Goal: Information Seeking & Learning: Learn about a topic

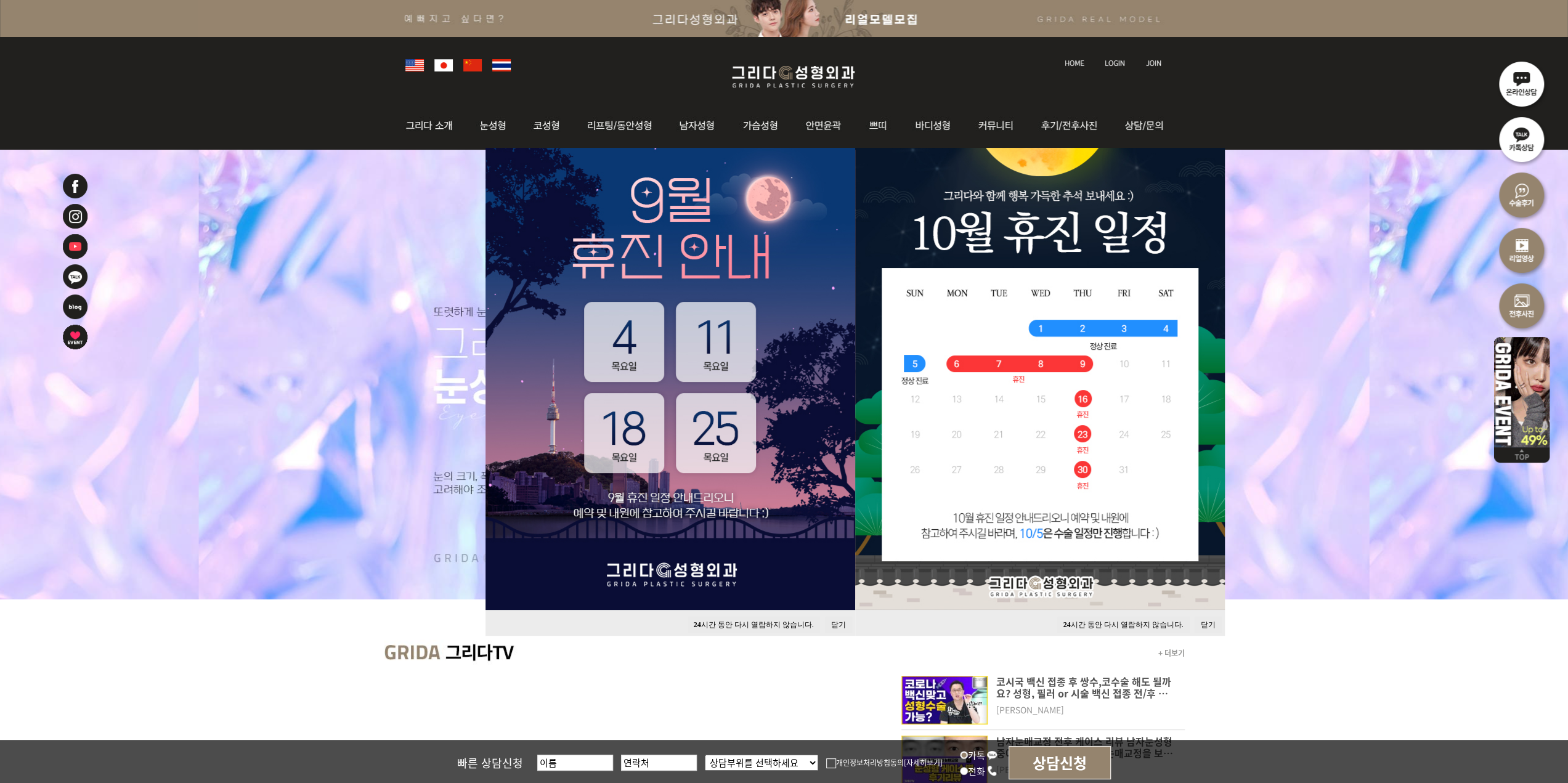
click at [701, 622] on button "24 시간 동안 다시 열람하지 않습니다." at bounding box center [754, 625] width 132 height 17
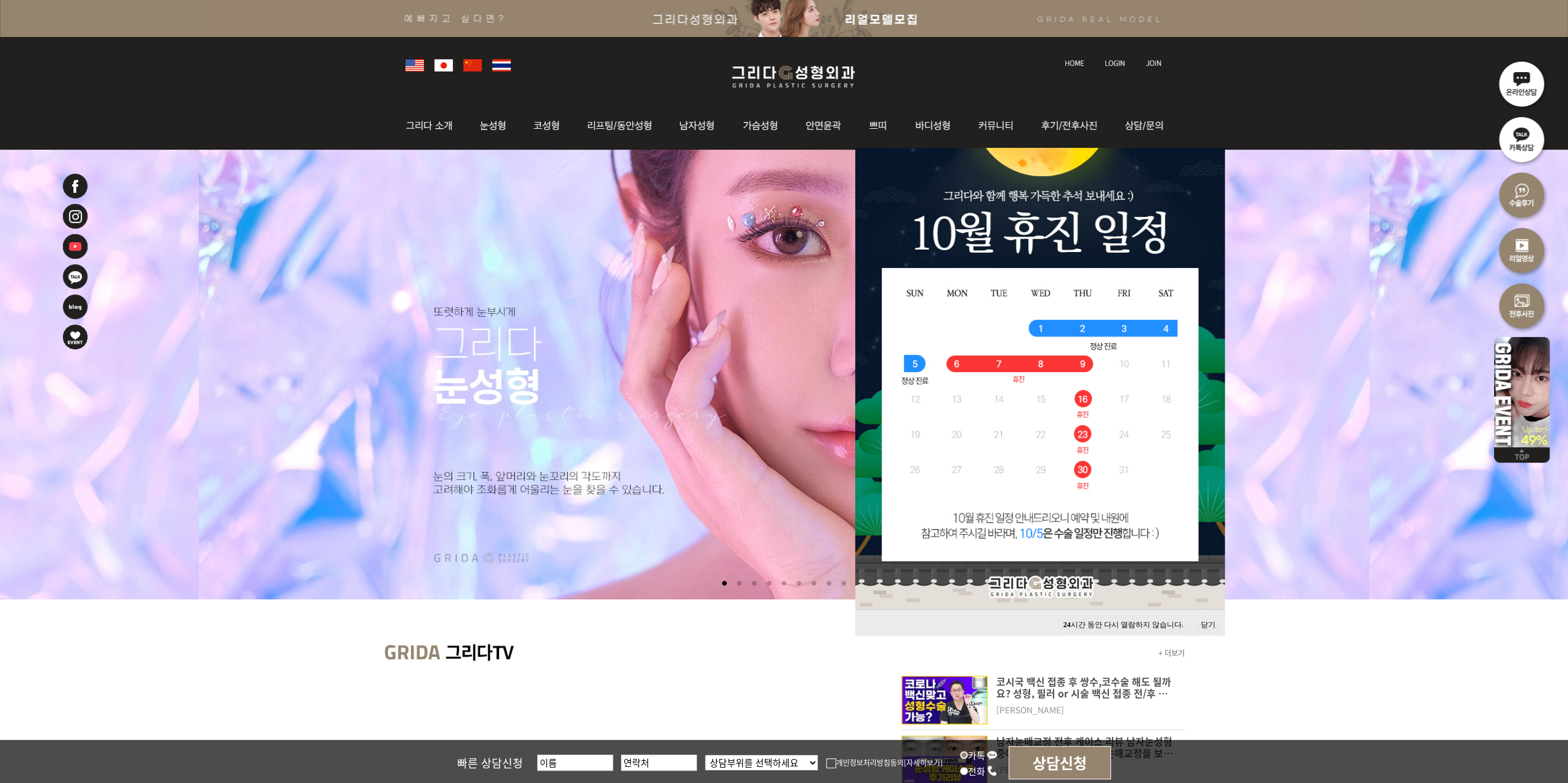
click at [1086, 624] on button "24 시간 동안 다시 열람하지 않습니다." at bounding box center [1123, 625] width 132 height 17
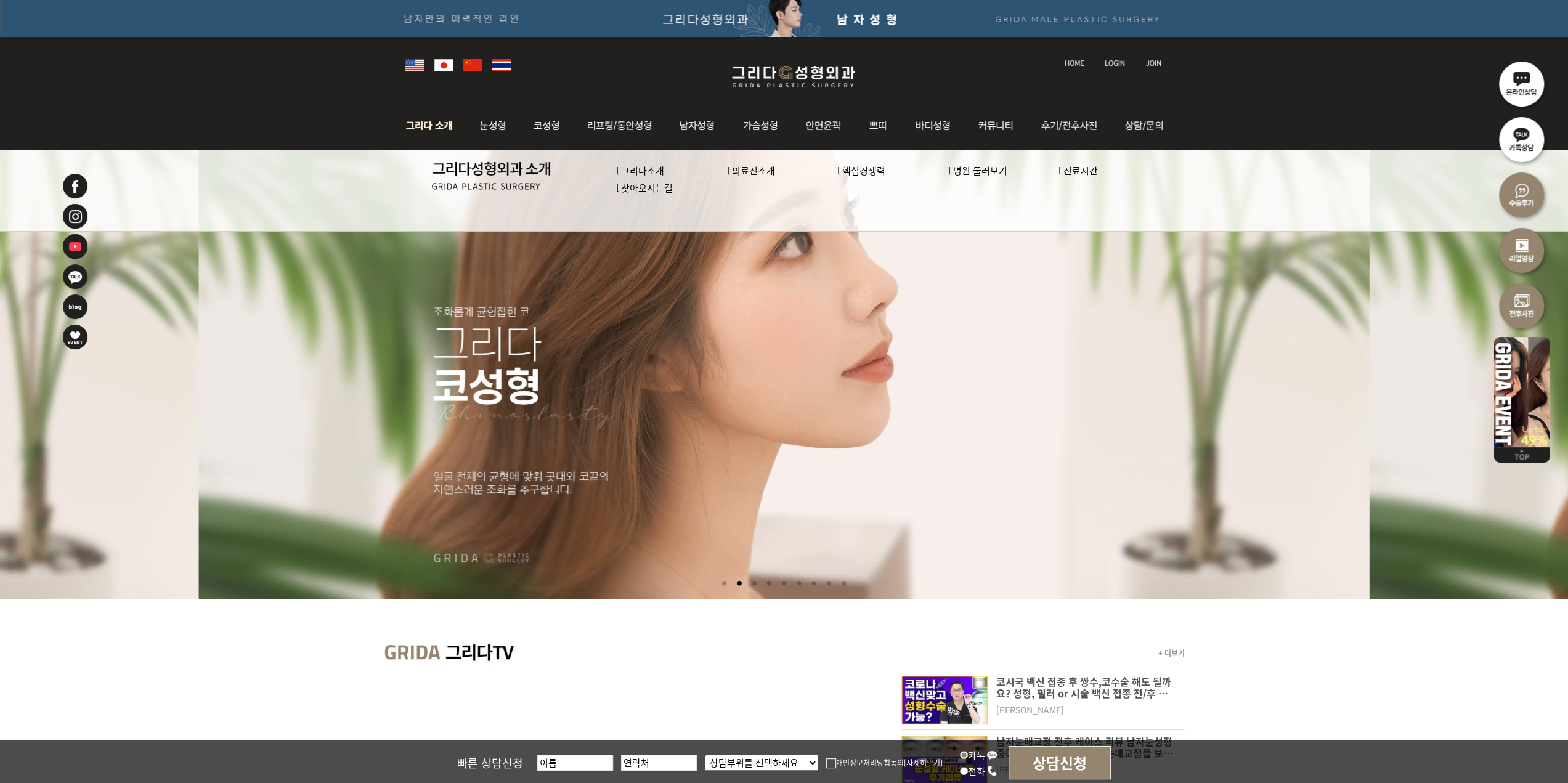
click at [751, 173] on link "l 의료진소개" at bounding box center [751, 170] width 48 height 13
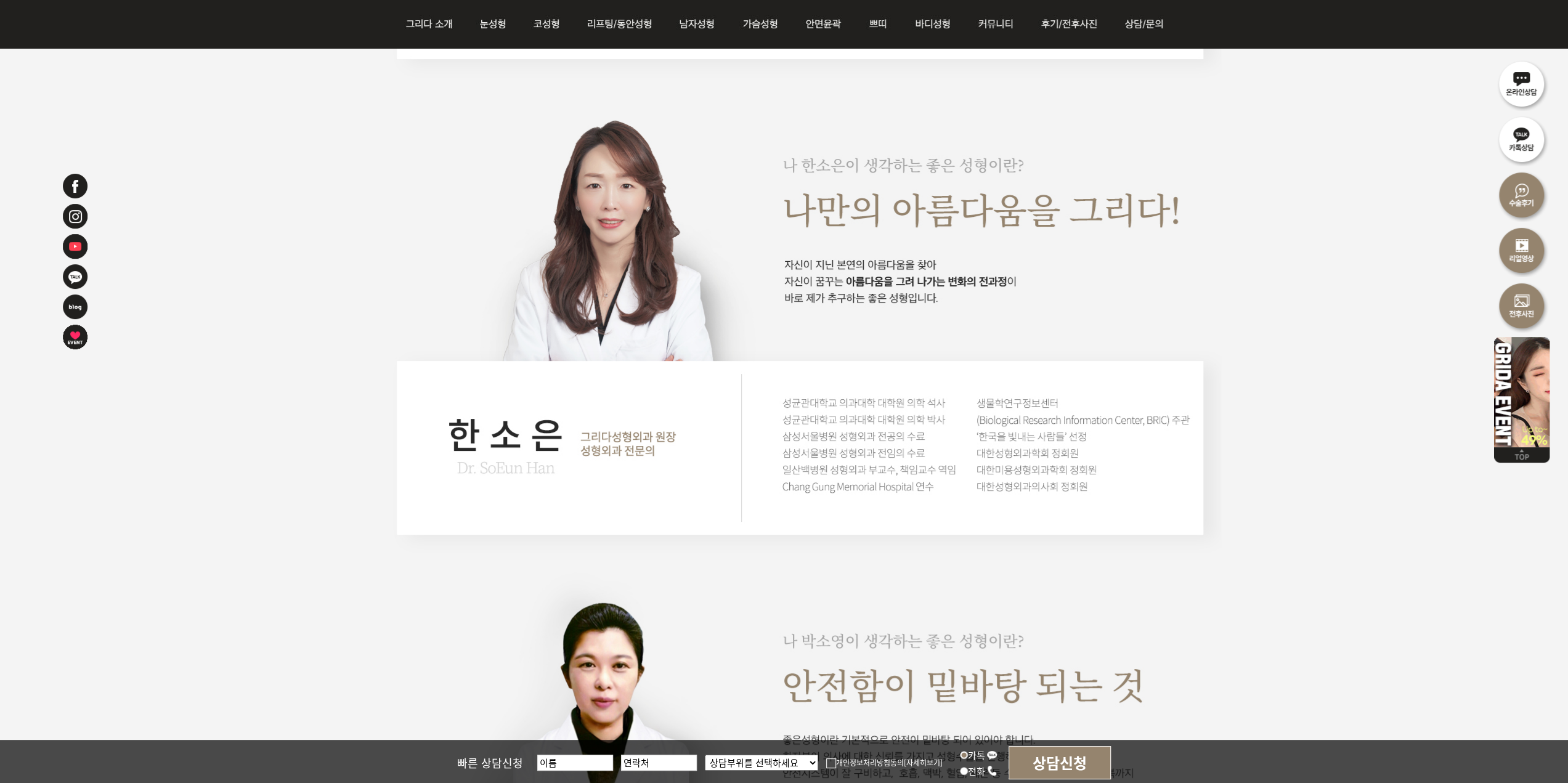
scroll to position [1910, 0]
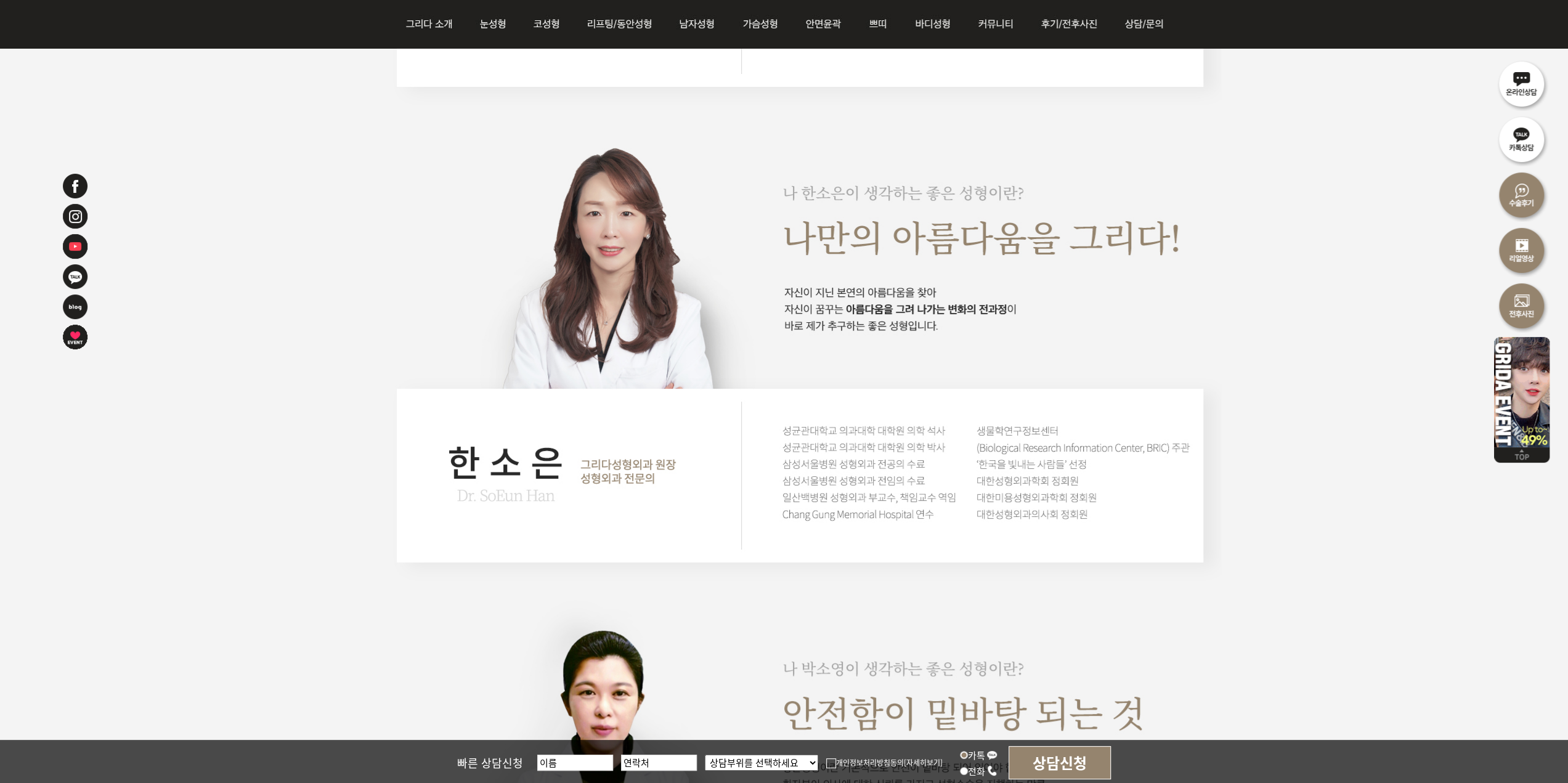
drag, startPoint x: 1322, startPoint y: 230, endPoint x: 1177, endPoint y: 86, distance: 204.4
click at [1322, 230] on div at bounding box center [784, 320] width 1568 height 2502
